Goal: Navigation & Orientation: Find specific page/section

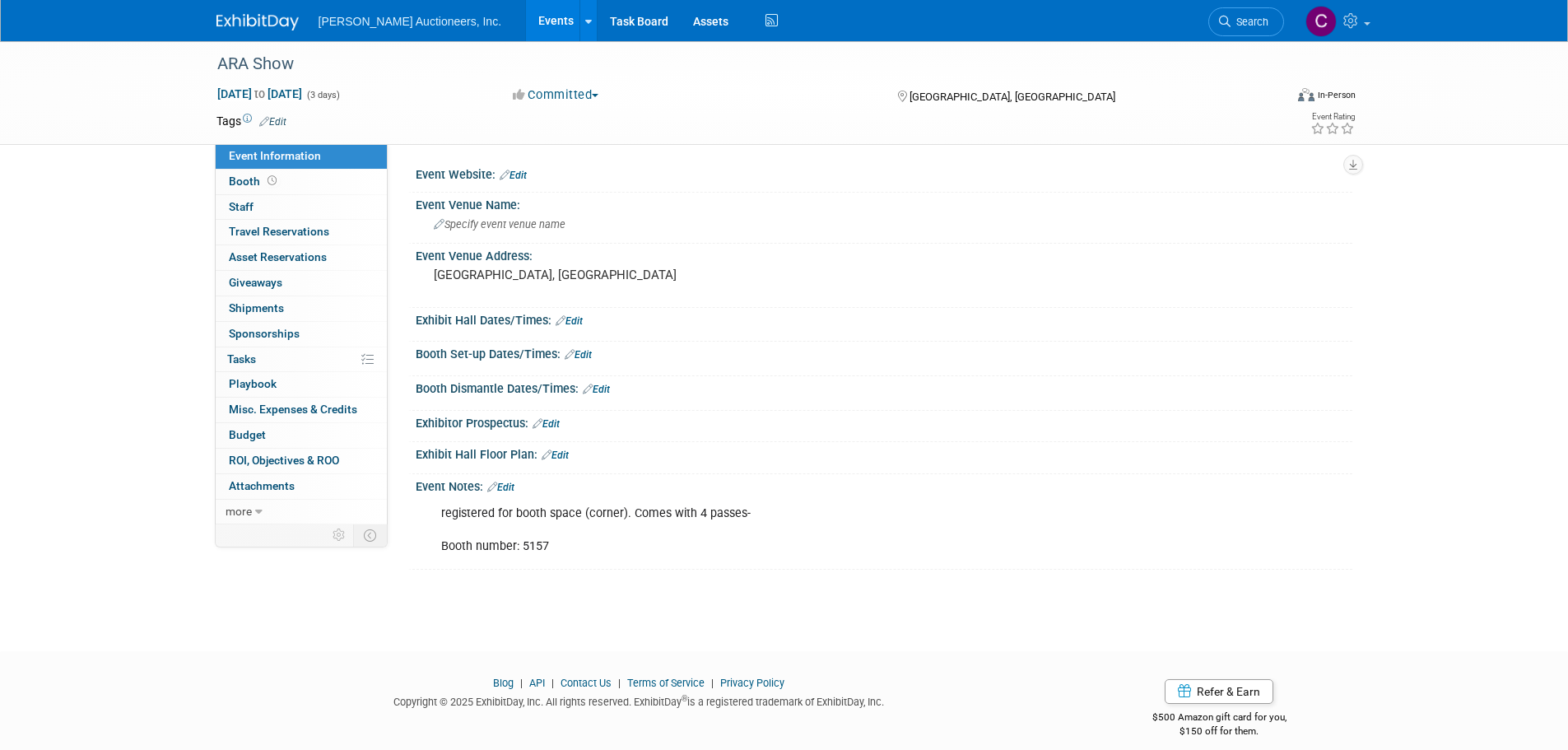
click at [229, 19] on img at bounding box center [257, 22] width 82 height 17
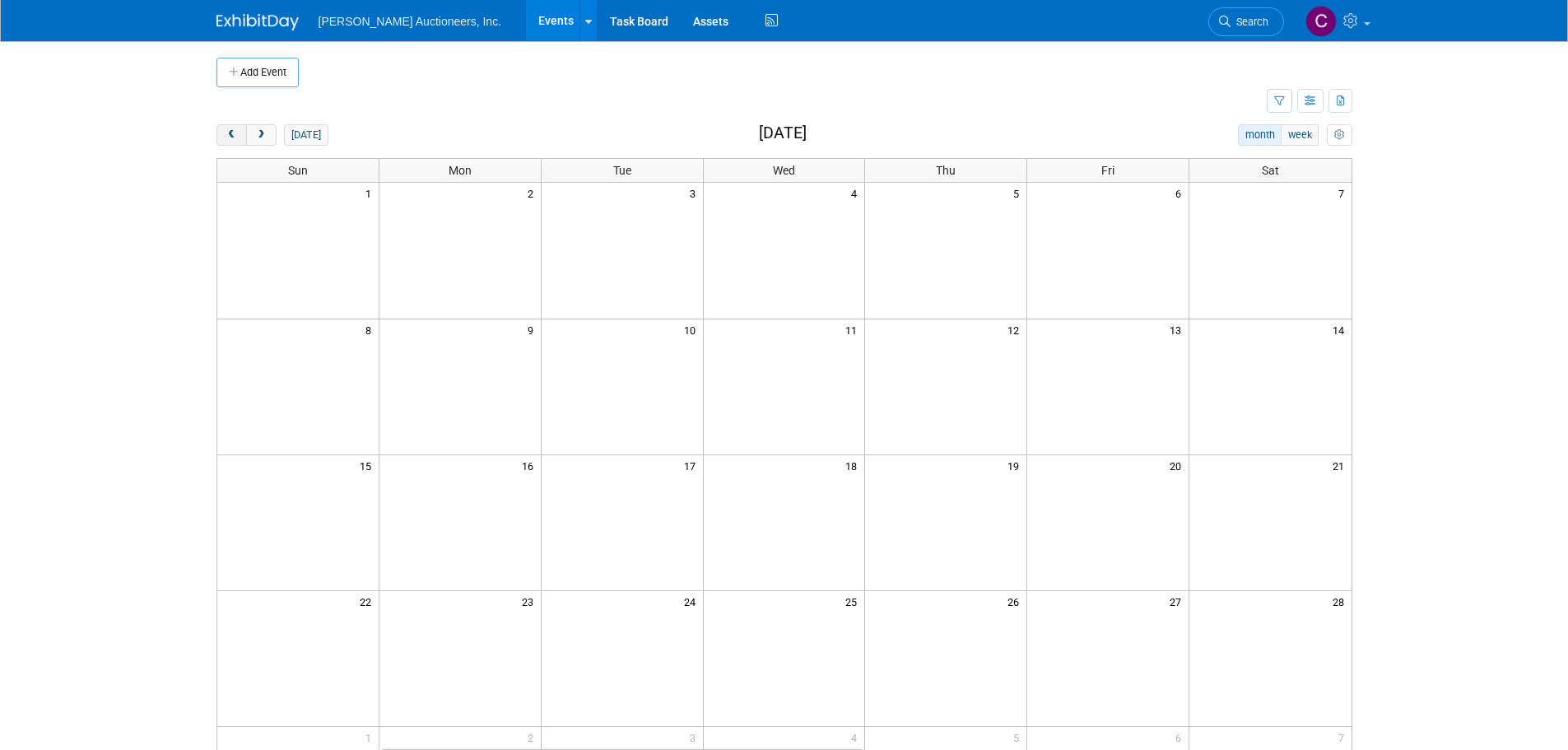
click at [228, 135] on span "prev" at bounding box center [231, 135] width 12 height 11
click at [230, 136] on span "prev" at bounding box center [231, 135] width 12 height 11
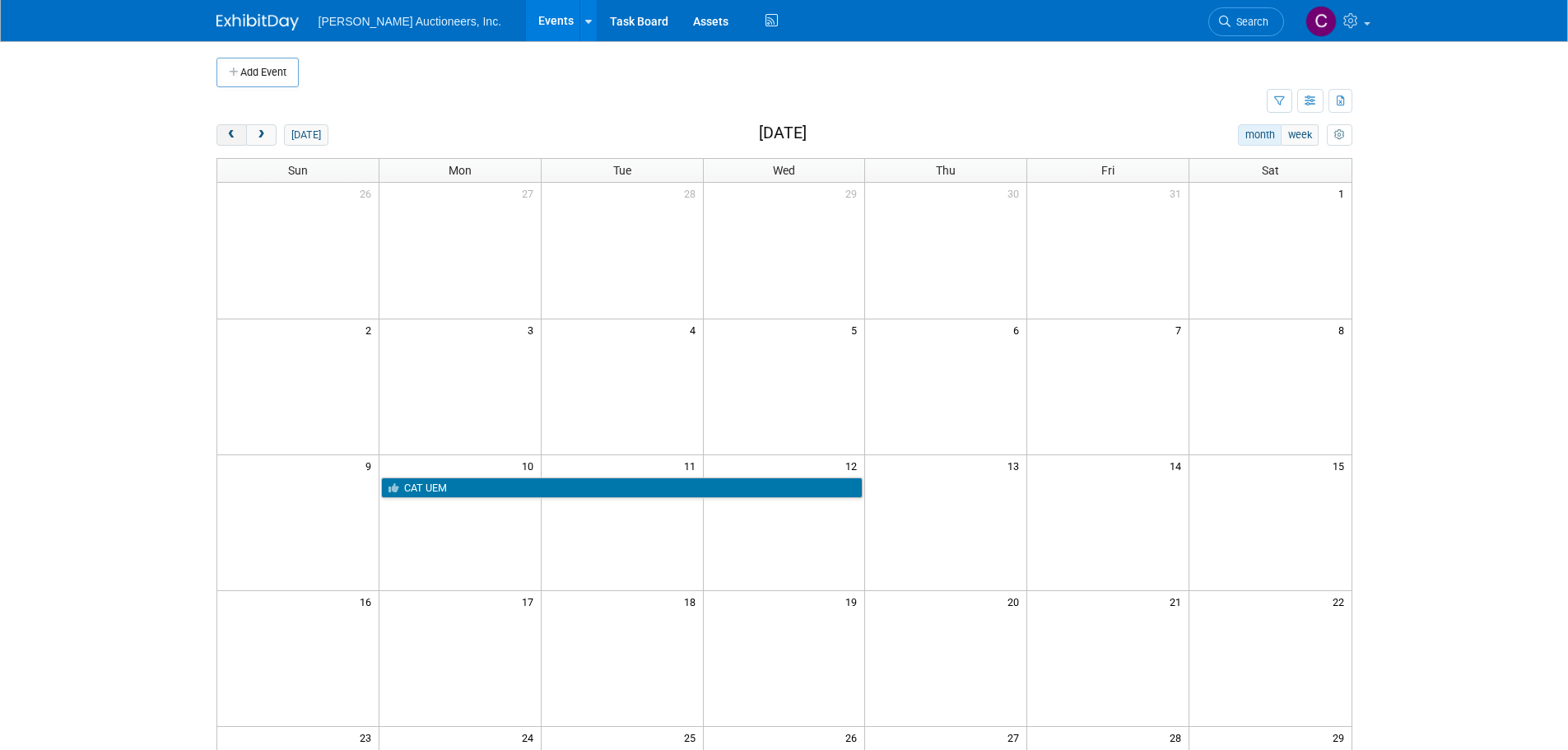
click at [230, 136] on span "prev" at bounding box center [231, 135] width 12 height 11
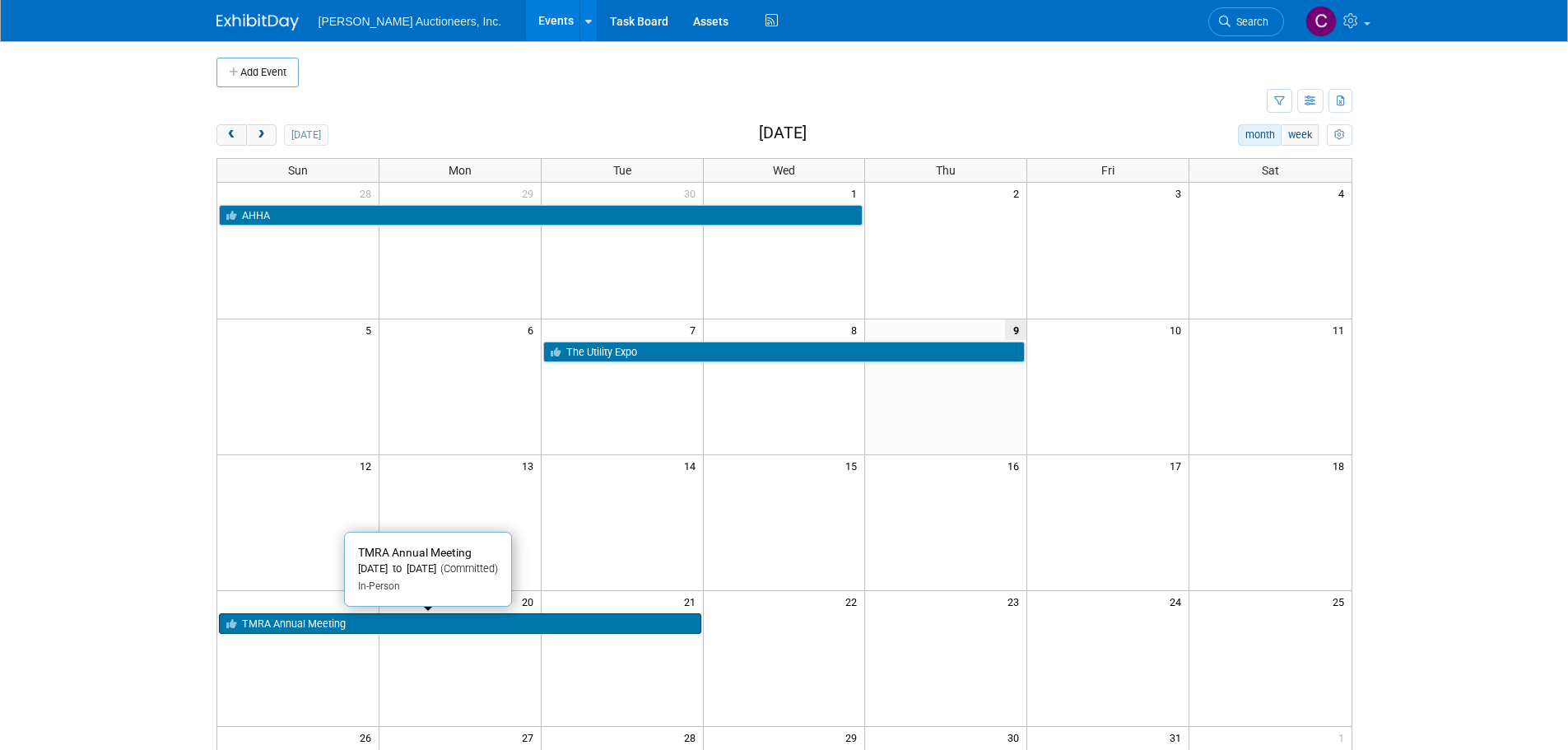
click at [301, 616] on link "TMRA Annual Meeting" at bounding box center [460, 623] width 482 height 21
